Goal: Find specific page/section: Find specific page/section

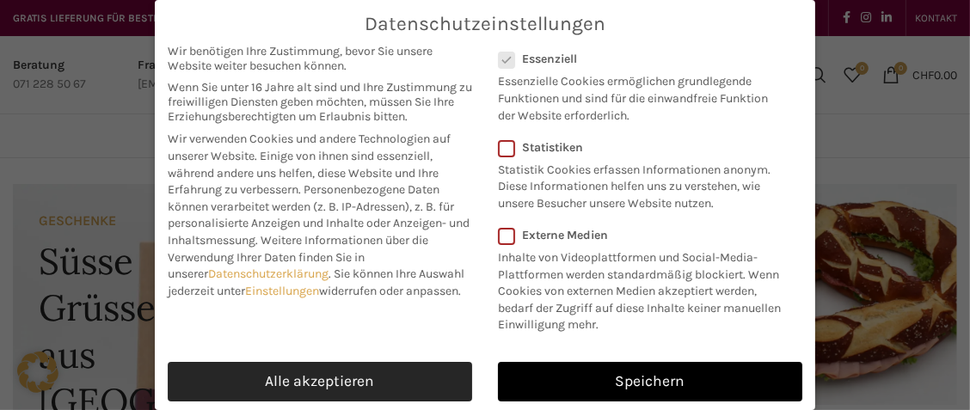
click at [432, 379] on link "Alle akzeptieren" at bounding box center [320, 382] width 304 height 40
checkbox input "true"
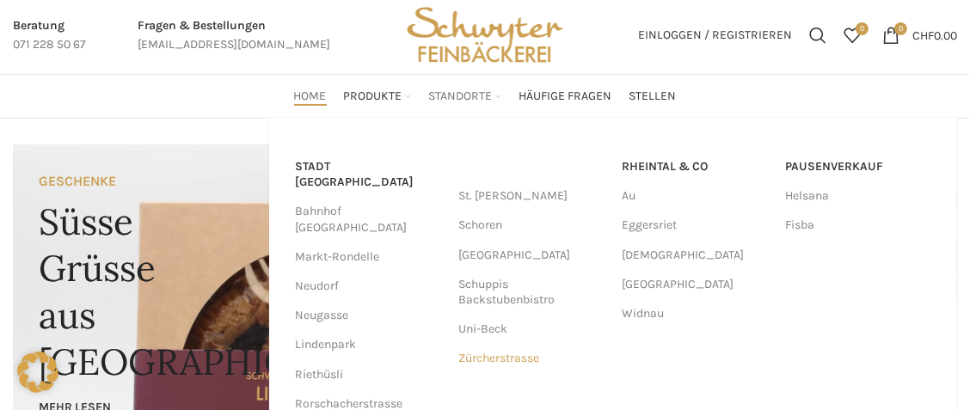
scroll to position [77, 0]
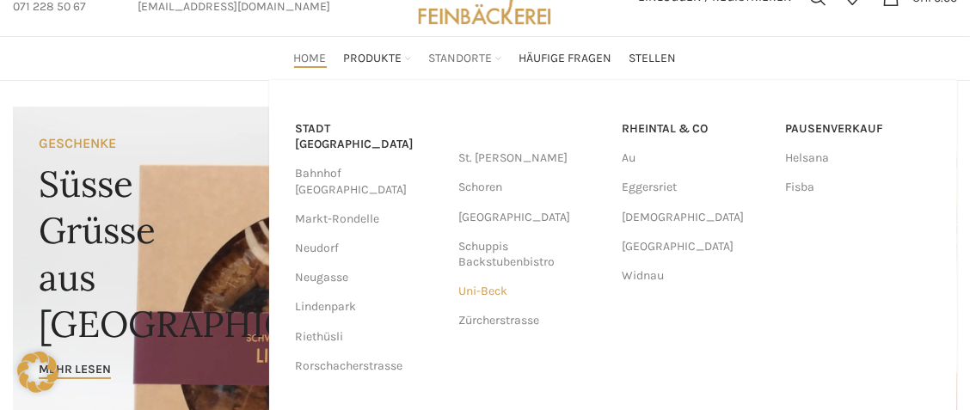
click at [488, 291] on link "Uni-Beck" at bounding box center [531, 291] width 146 height 29
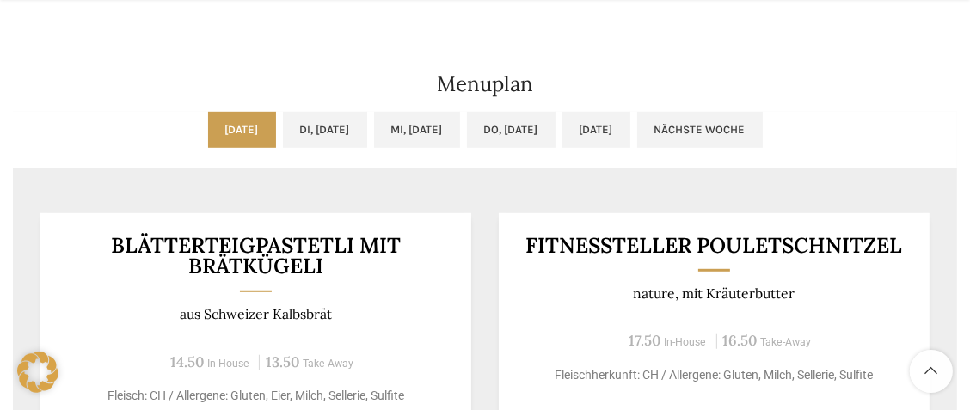
scroll to position [937, 0]
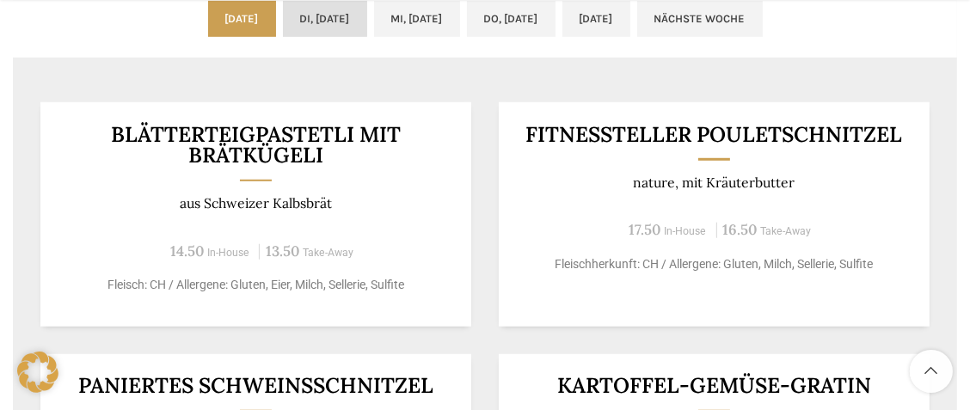
click at [283, 29] on link "Di, 19.08.2025" at bounding box center [325, 19] width 84 height 36
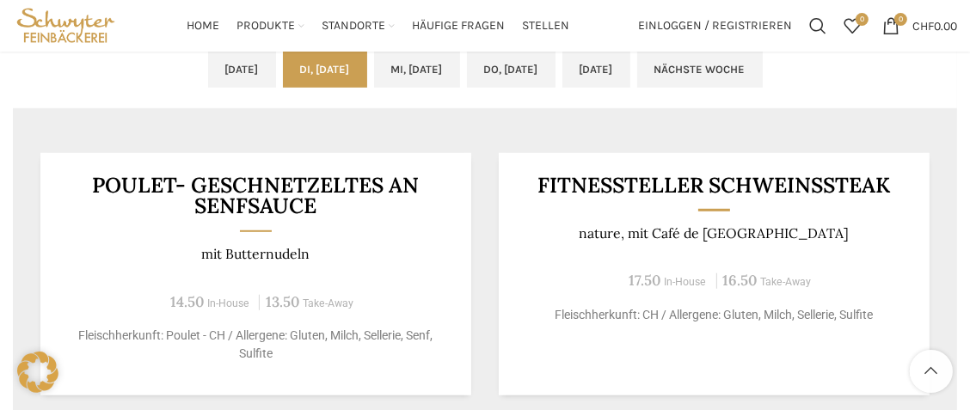
scroll to position [860, 0]
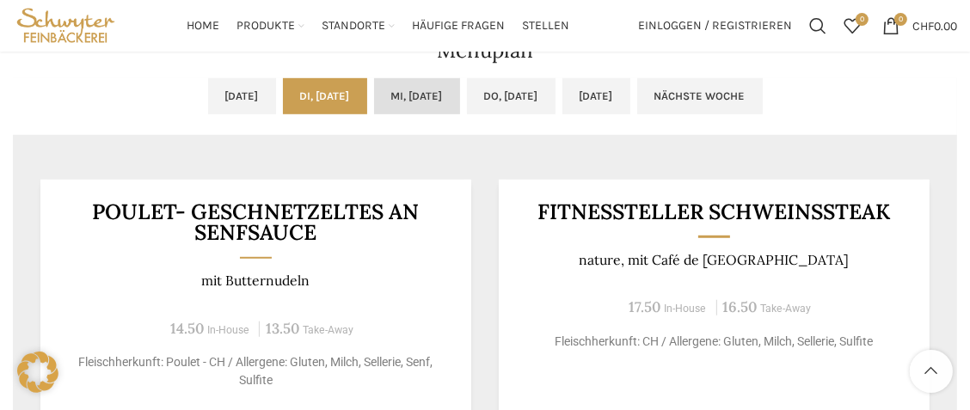
click at [442, 104] on link "Mi, 20.08.2025" at bounding box center [417, 96] width 86 height 36
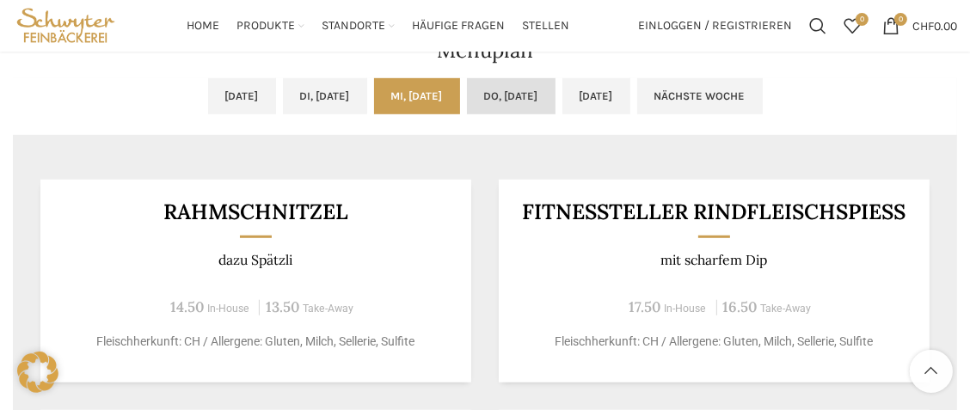
click at [510, 104] on link "Do, 21.08.2025" at bounding box center [511, 96] width 89 height 36
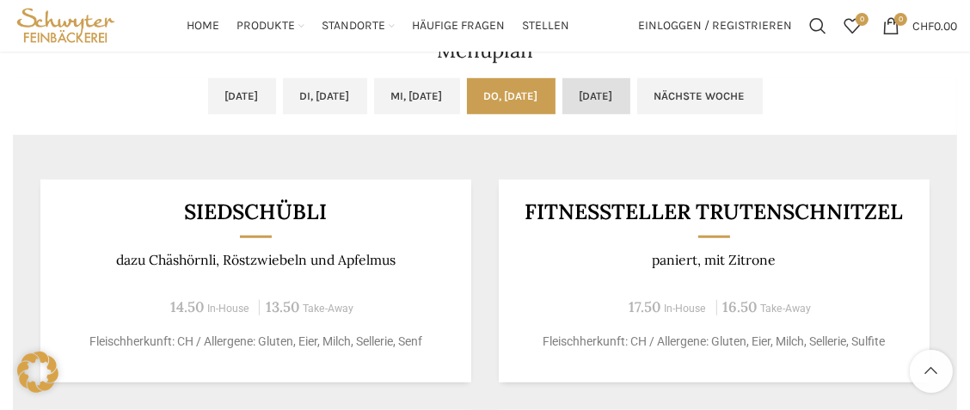
click at [607, 89] on link "Fr, 22.08.2025" at bounding box center [596, 96] width 68 height 36
